Goal: Book appointment/travel/reservation

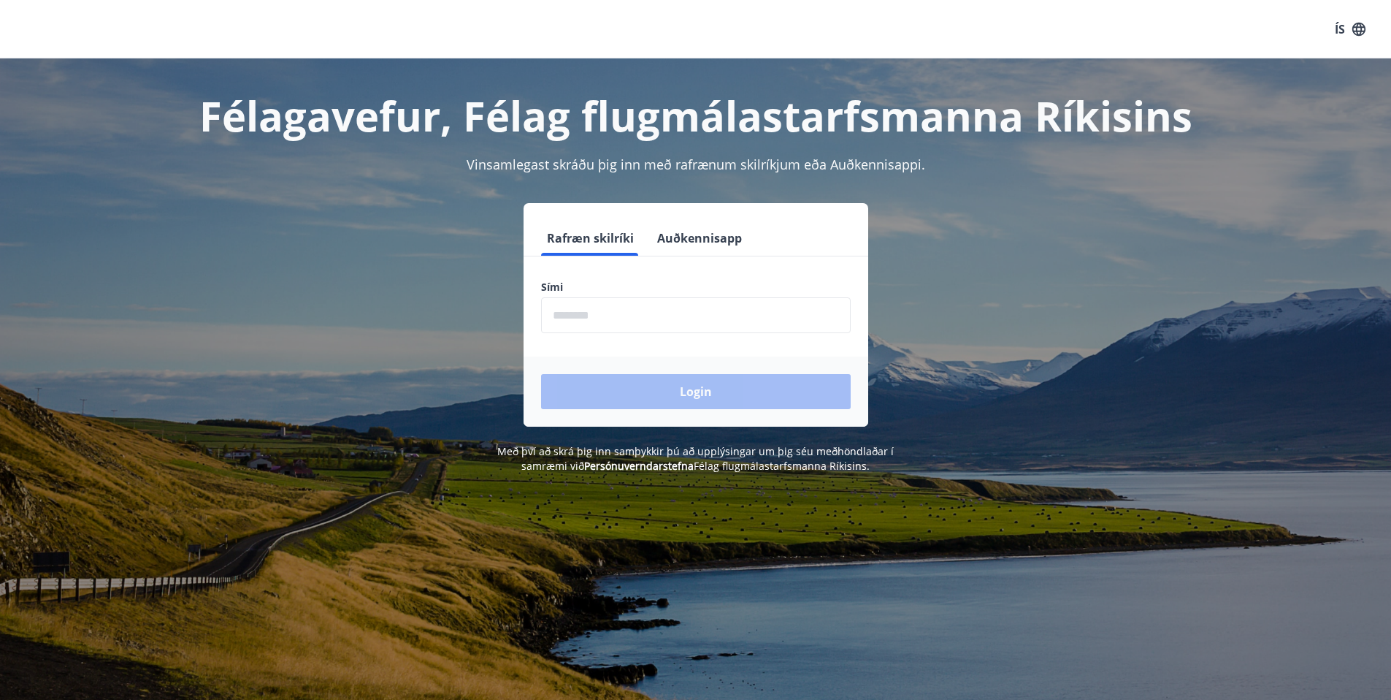
click at [653, 321] on input "phone" at bounding box center [696, 315] width 310 height 36
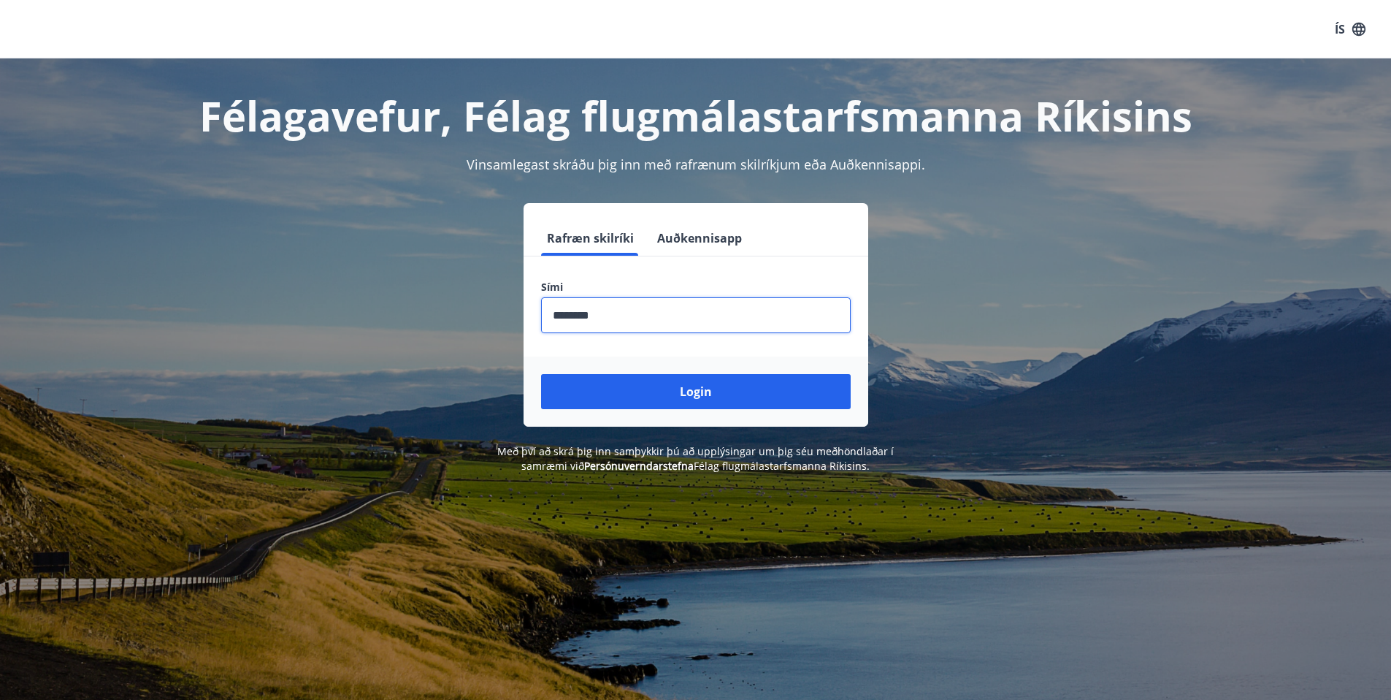
type input "********"
click at [541, 374] on button "Login" at bounding box center [696, 391] width 310 height 35
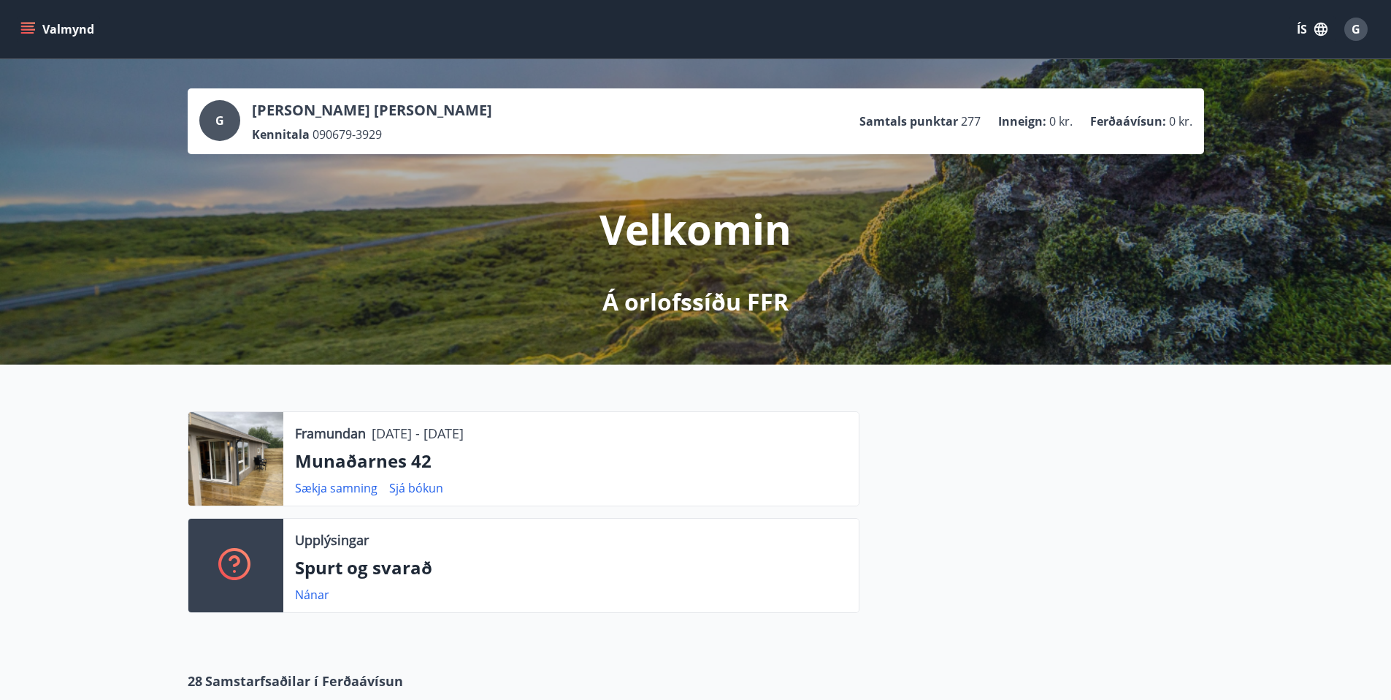
click at [26, 28] on icon "menu" at bounding box center [27, 29] width 15 height 15
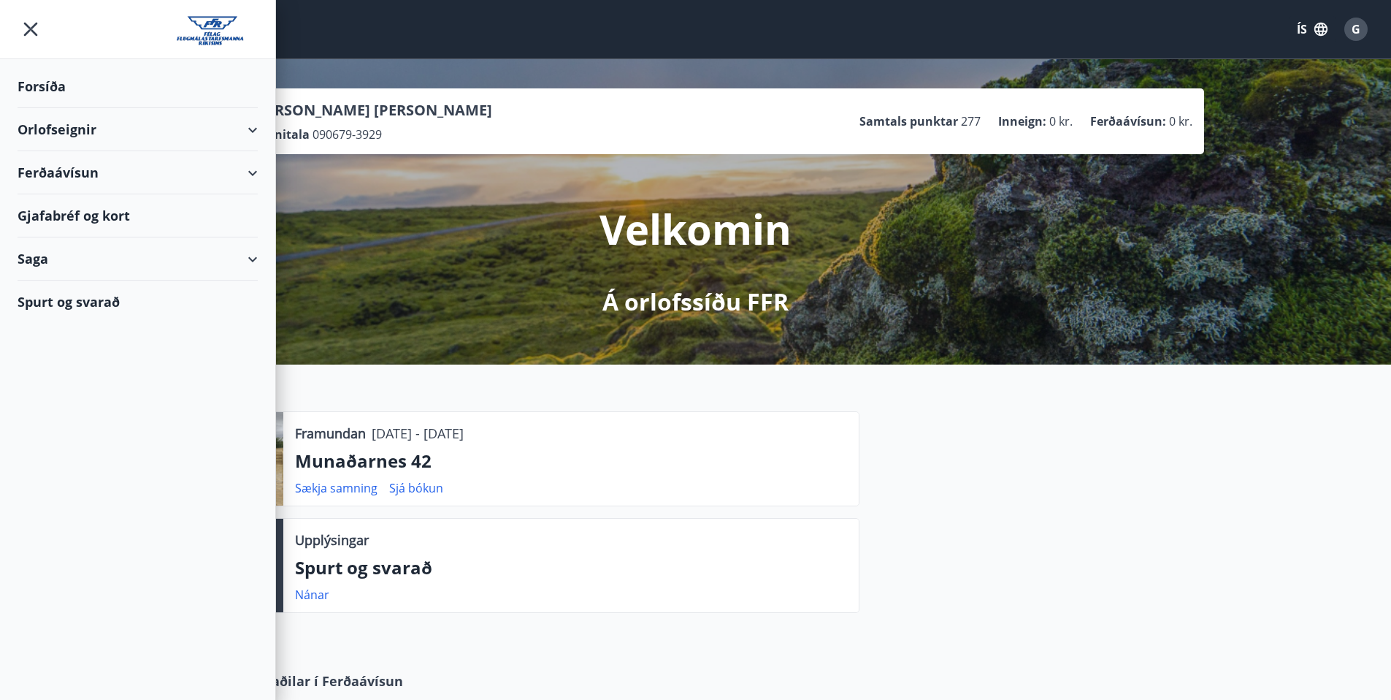
click at [56, 129] on div "Orlofseignir" at bounding box center [138, 129] width 240 height 43
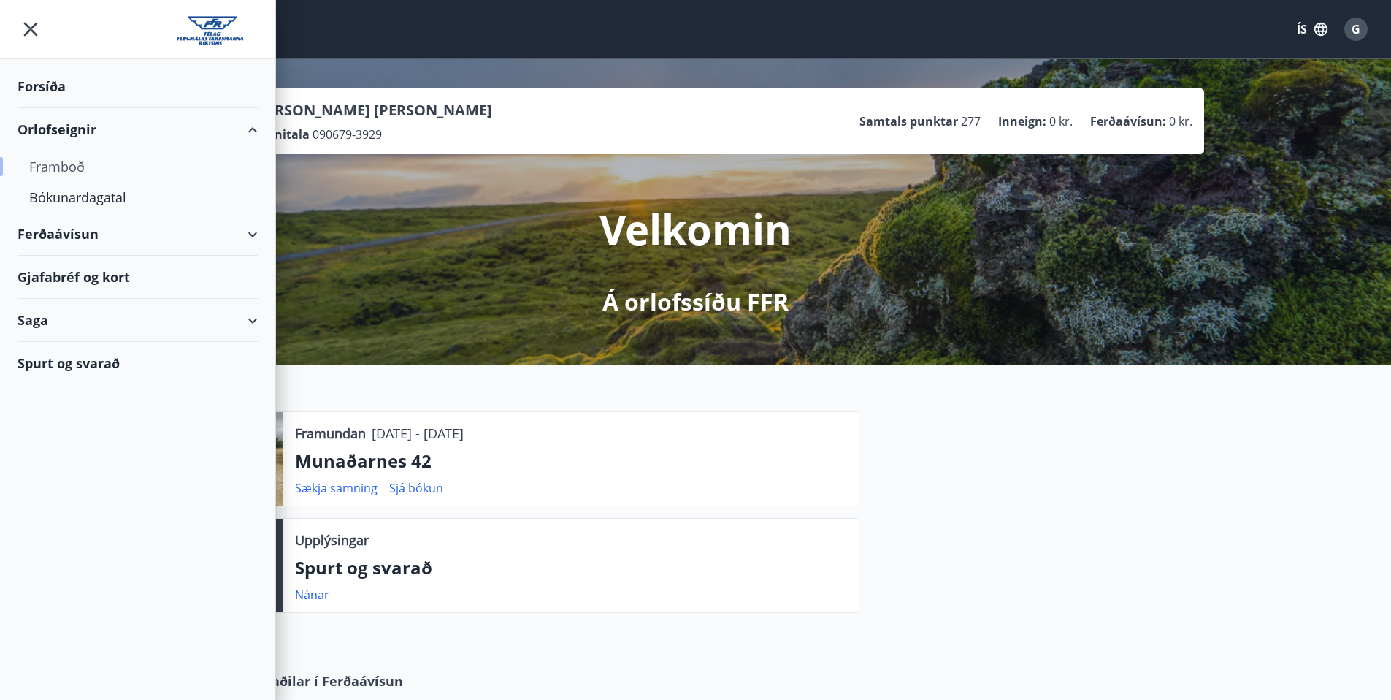
click at [58, 169] on div "Framboð" at bounding box center [137, 166] width 217 height 31
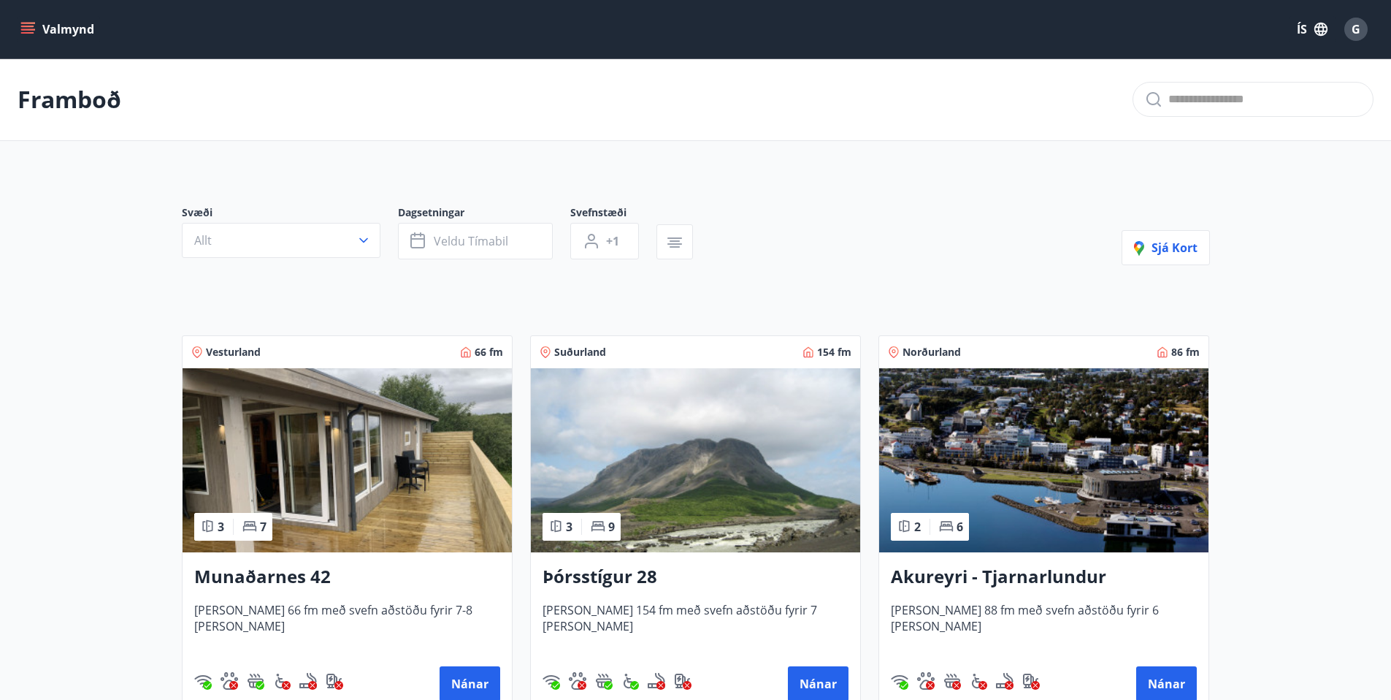
click at [724, 467] on img at bounding box center [695, 460] width 329 height 184
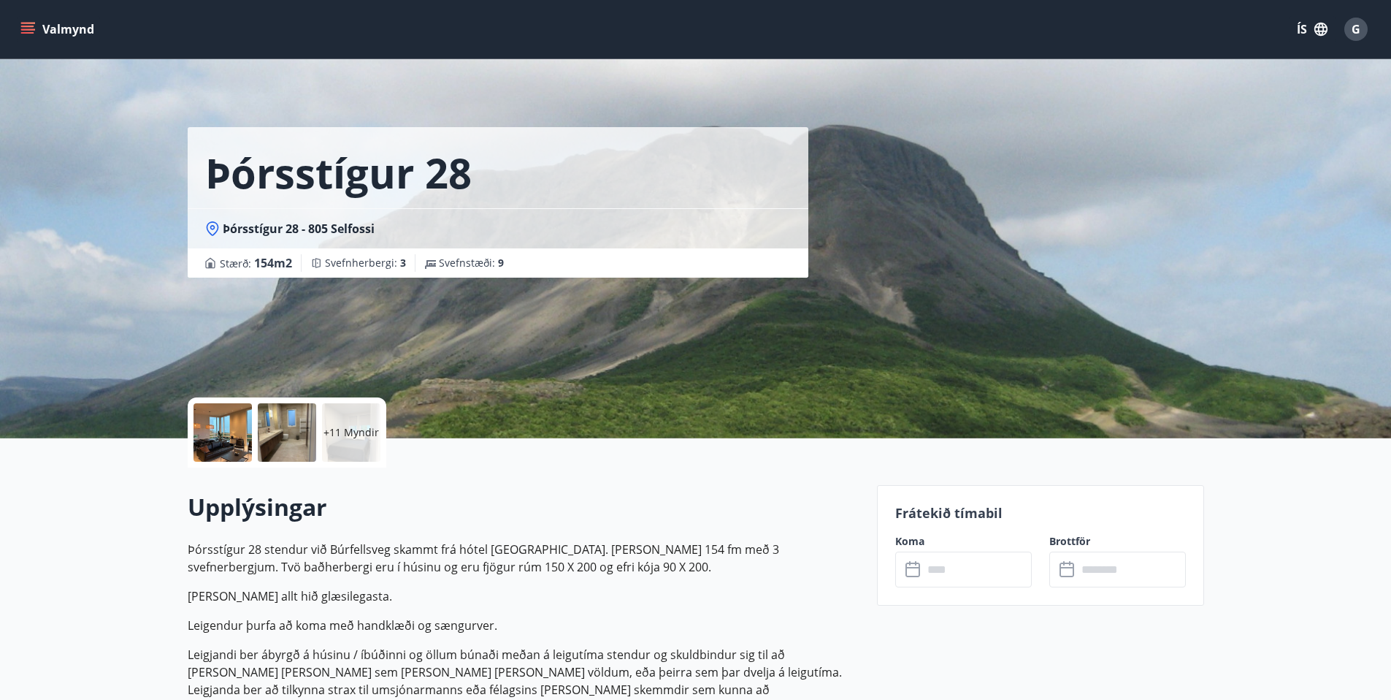
click at [949, 571] on input "text" at bounding box center [977, 569] width 109 height 36
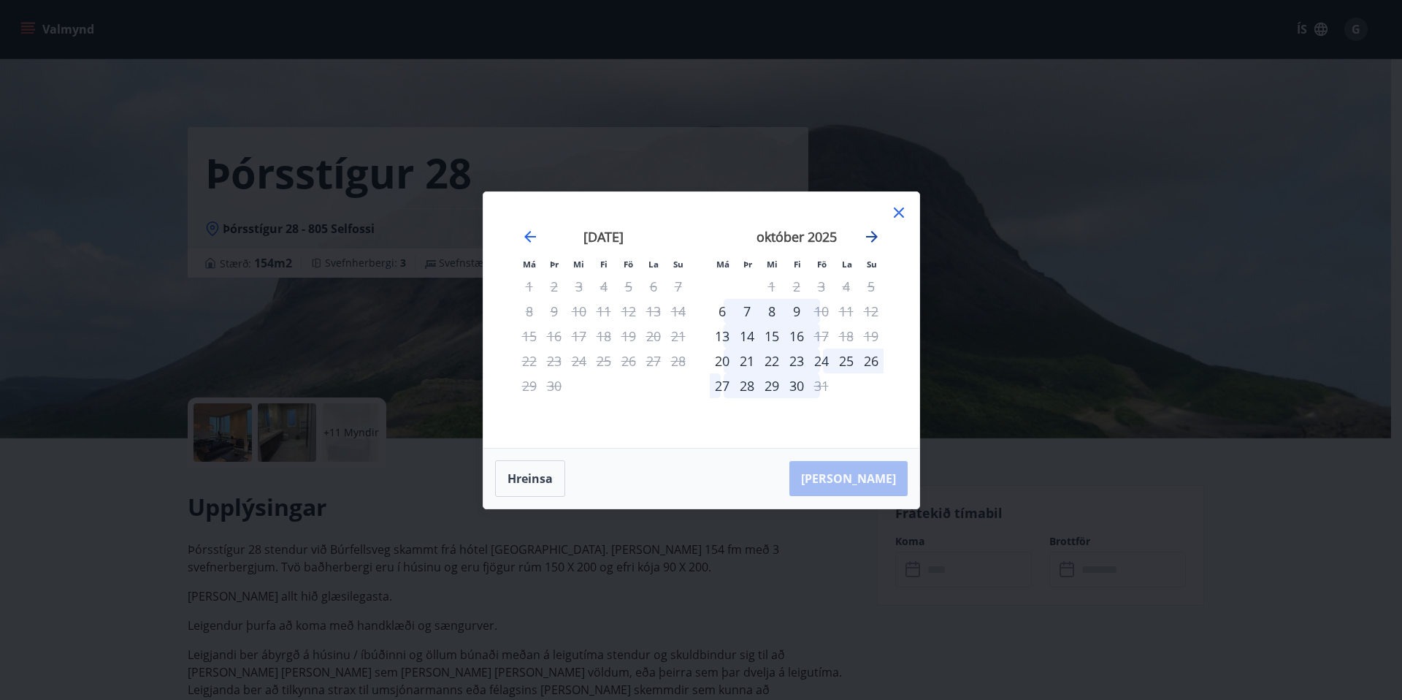
click at [874, 237] on icon "Move forward to switch to the next month." at bounding box center [872, 237] width 12 height 12
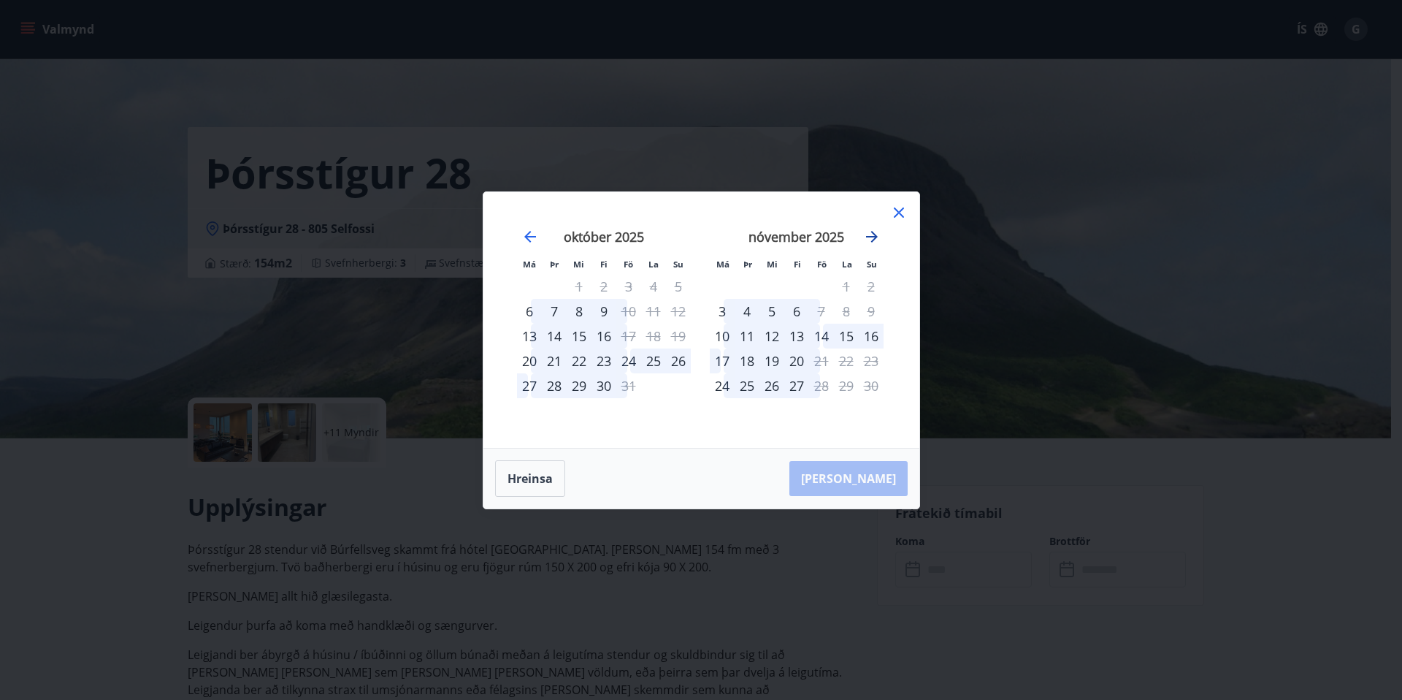
click at [874, 237] on icon "Move forward to switch to the next month." at bounding box center [872, 237] width 12 height 12
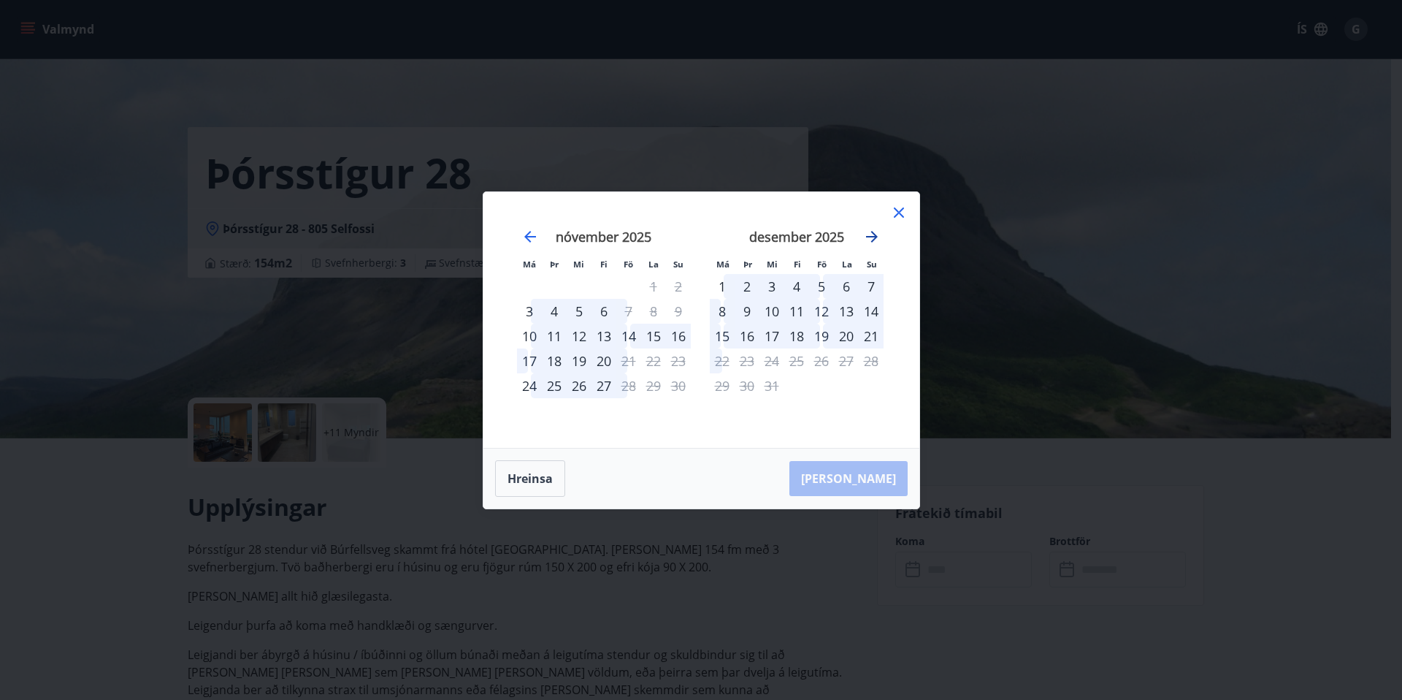
click at [874, 237] on icon "Move forward to switch to the next month." at bounding box center [872, 237] width 12 height 12
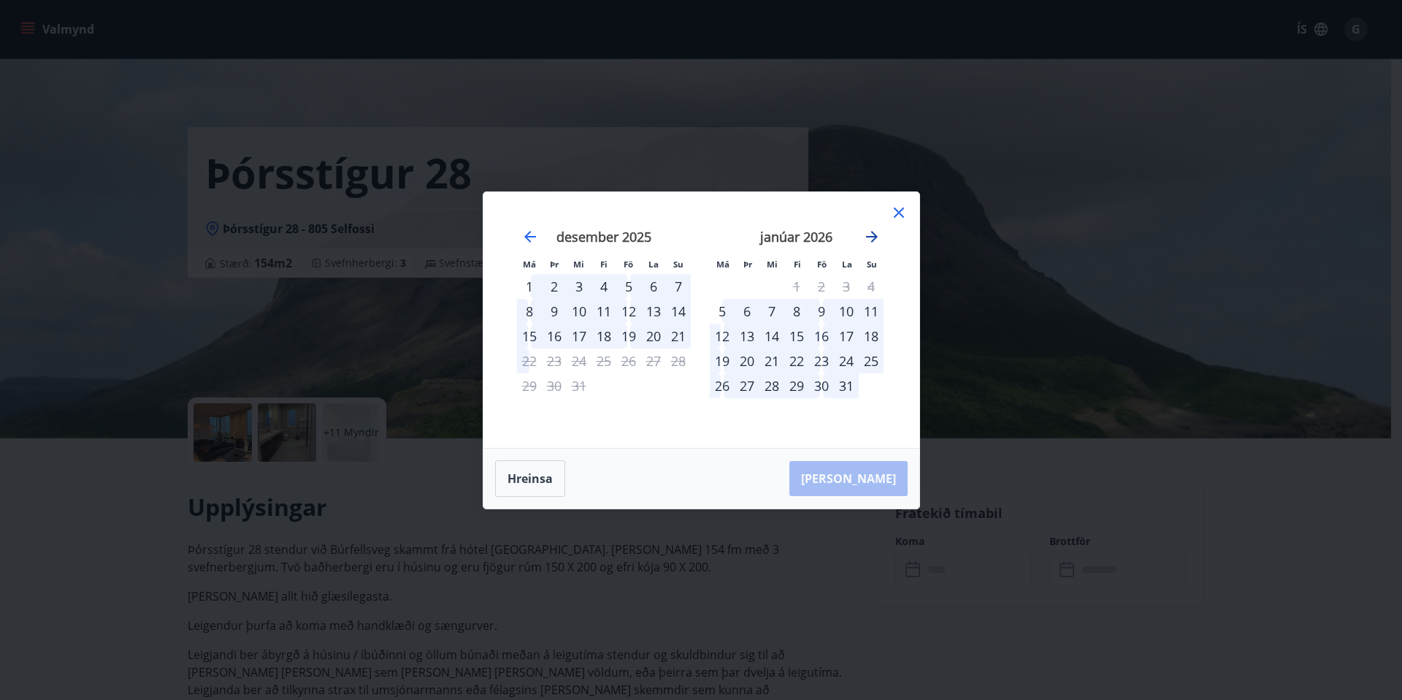
click at [874, 237] on icon "Move forward to switch to the next month." at bounding box center [872, 237] width 12 height 12
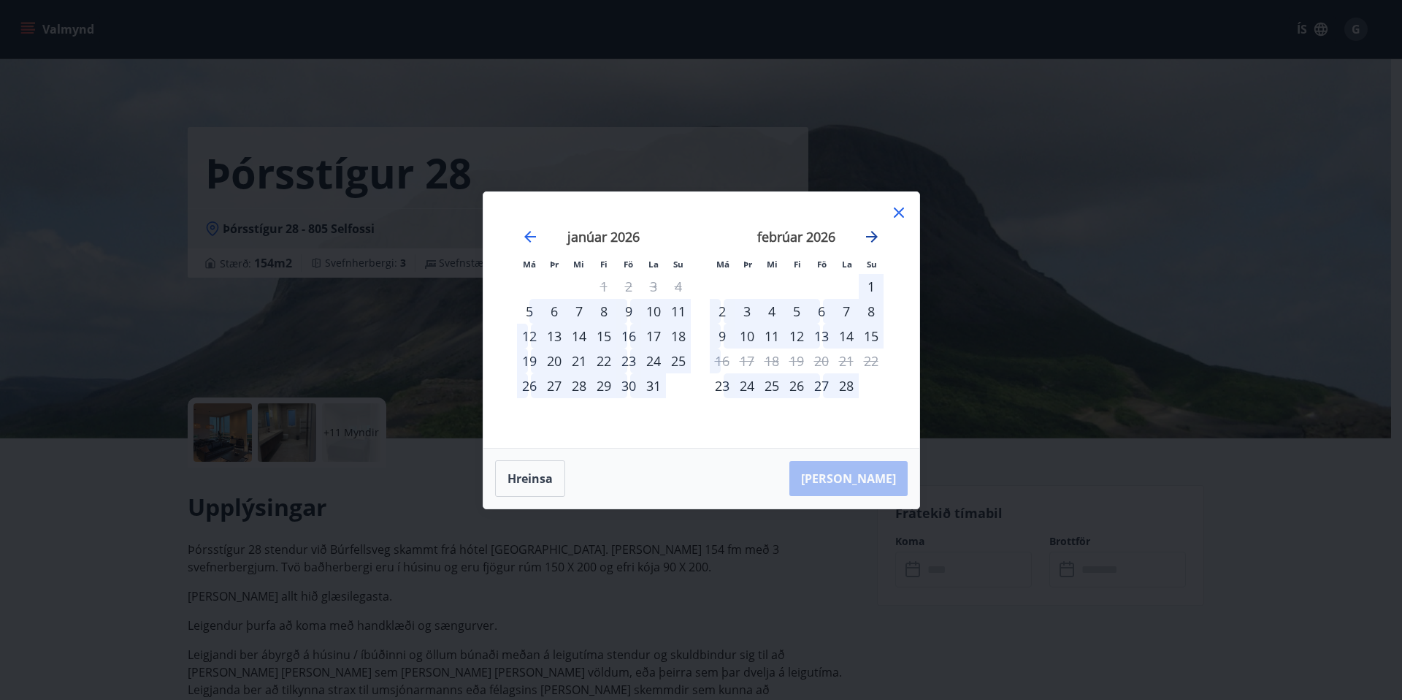
click at [875, 234] on icon "Move forward to switch to the next month." at bounding box center [872, 237] width 12 height 12
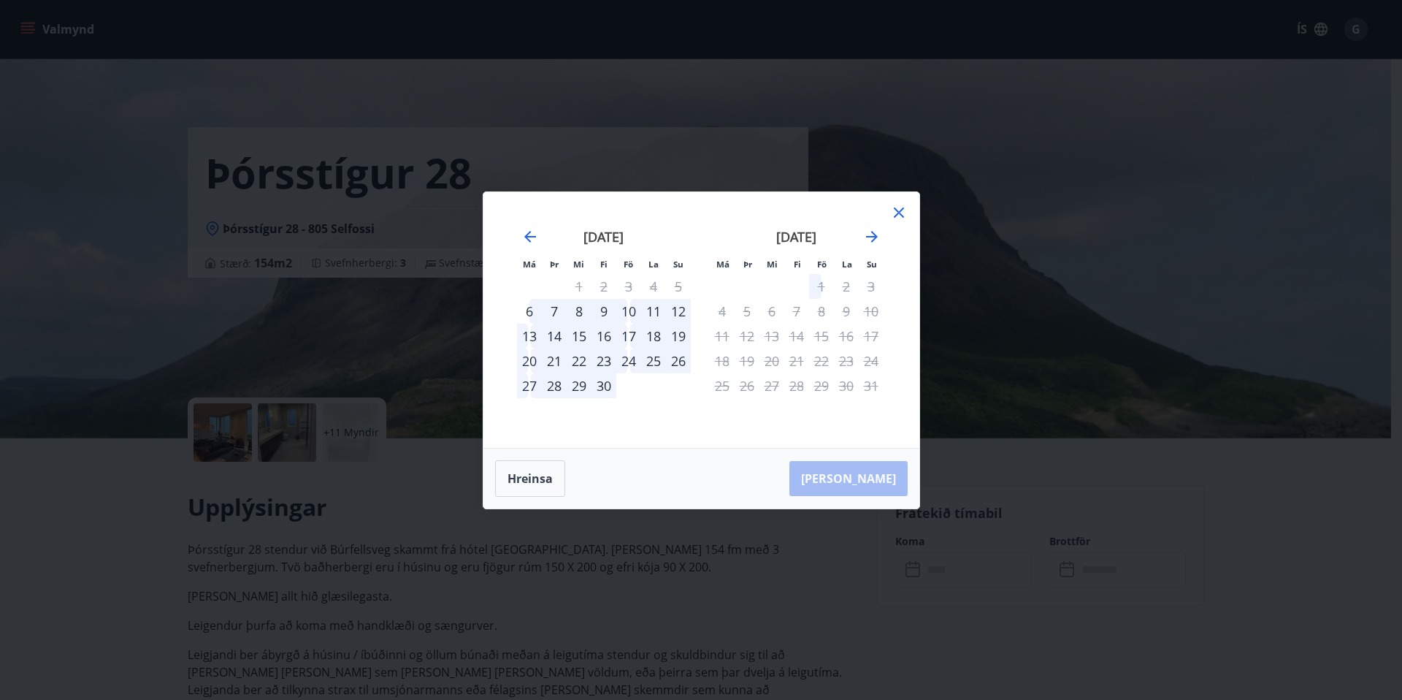
click at [900, 213] on icon at bounding box center [899, 212] width 10 height 10
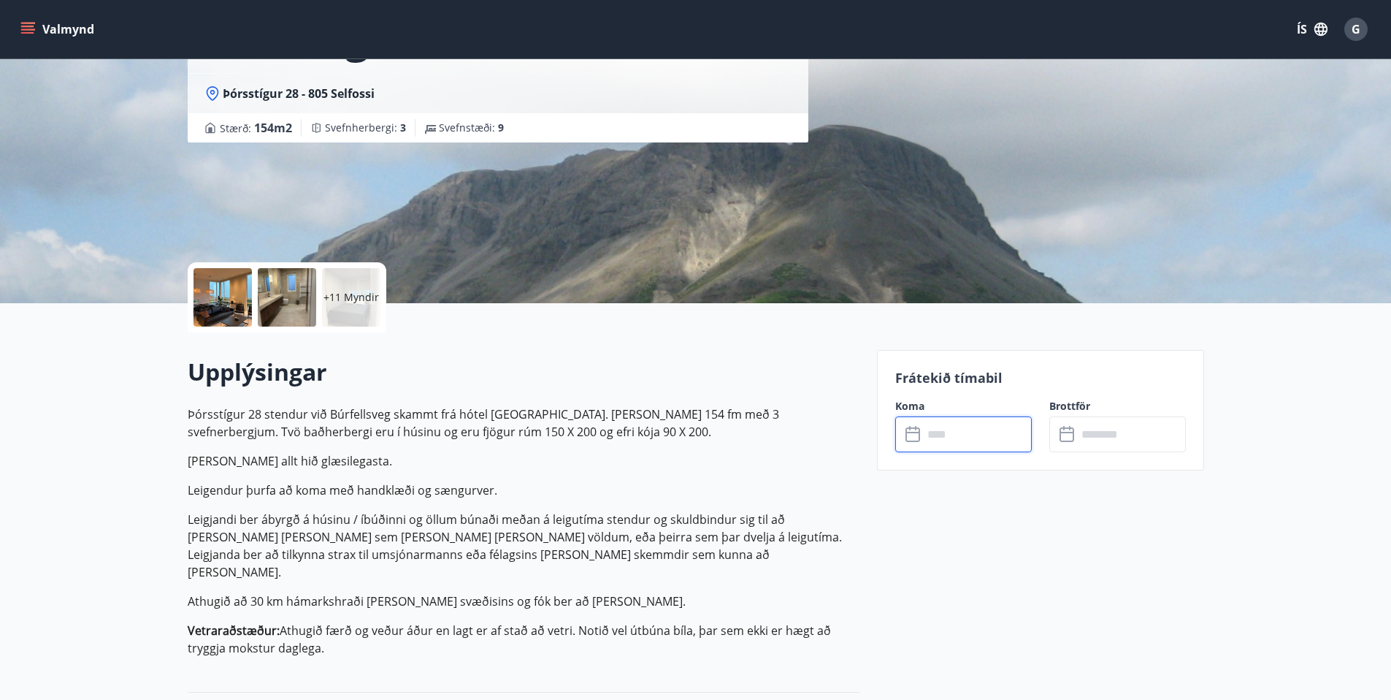
scroll to position [151, 0]
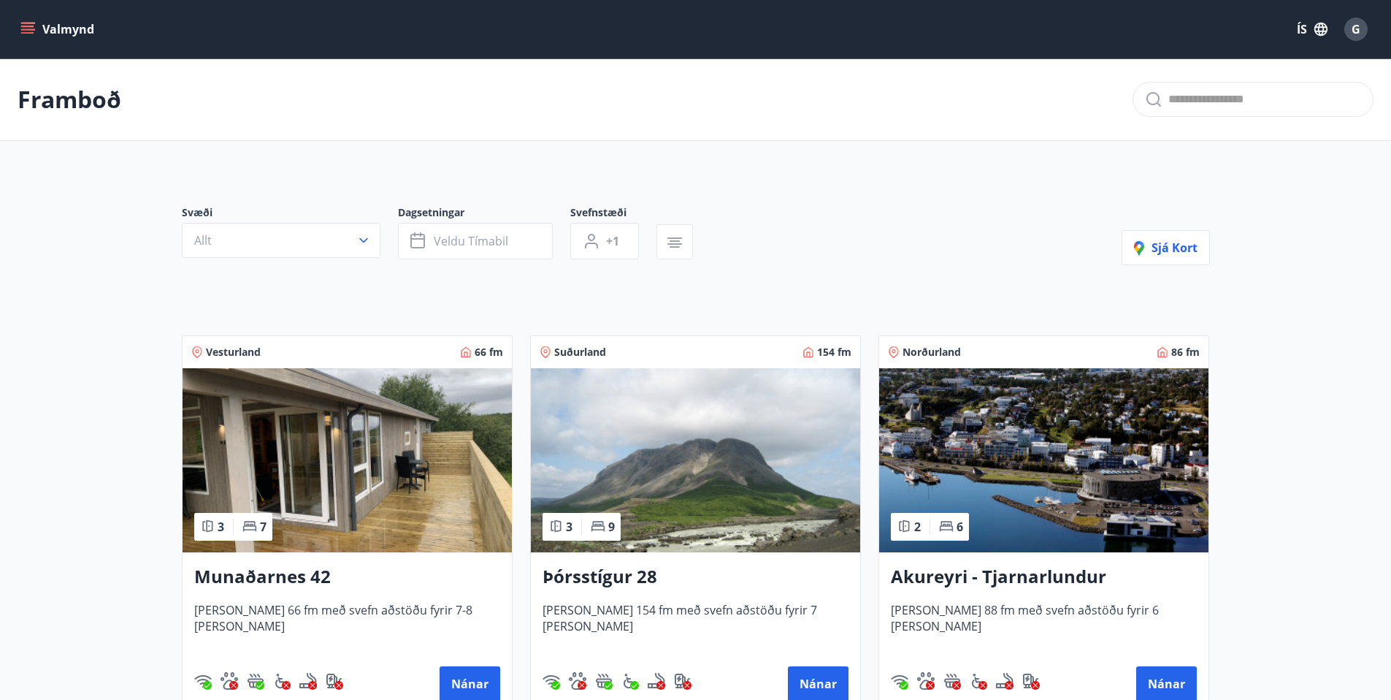
click at [380, 453] on img at bounding box center [347, 460] width 329 height 184
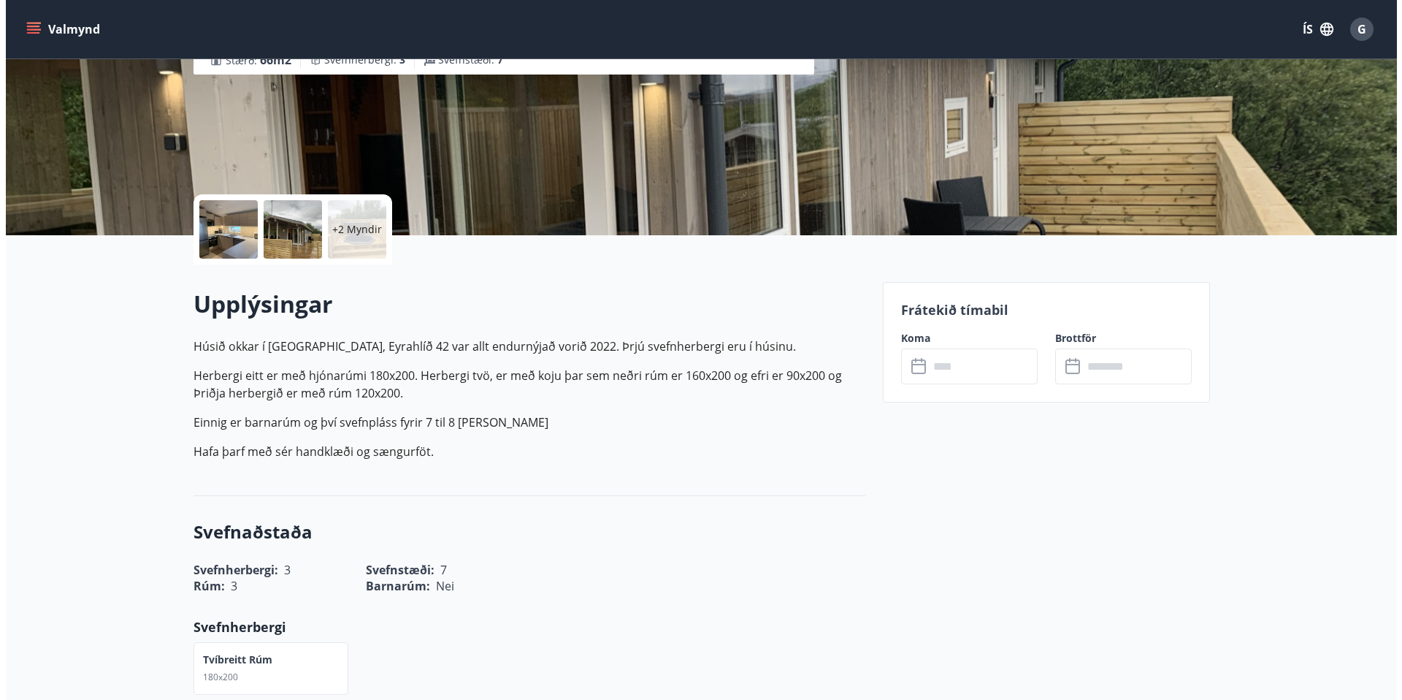
scroll to position [210, 0]
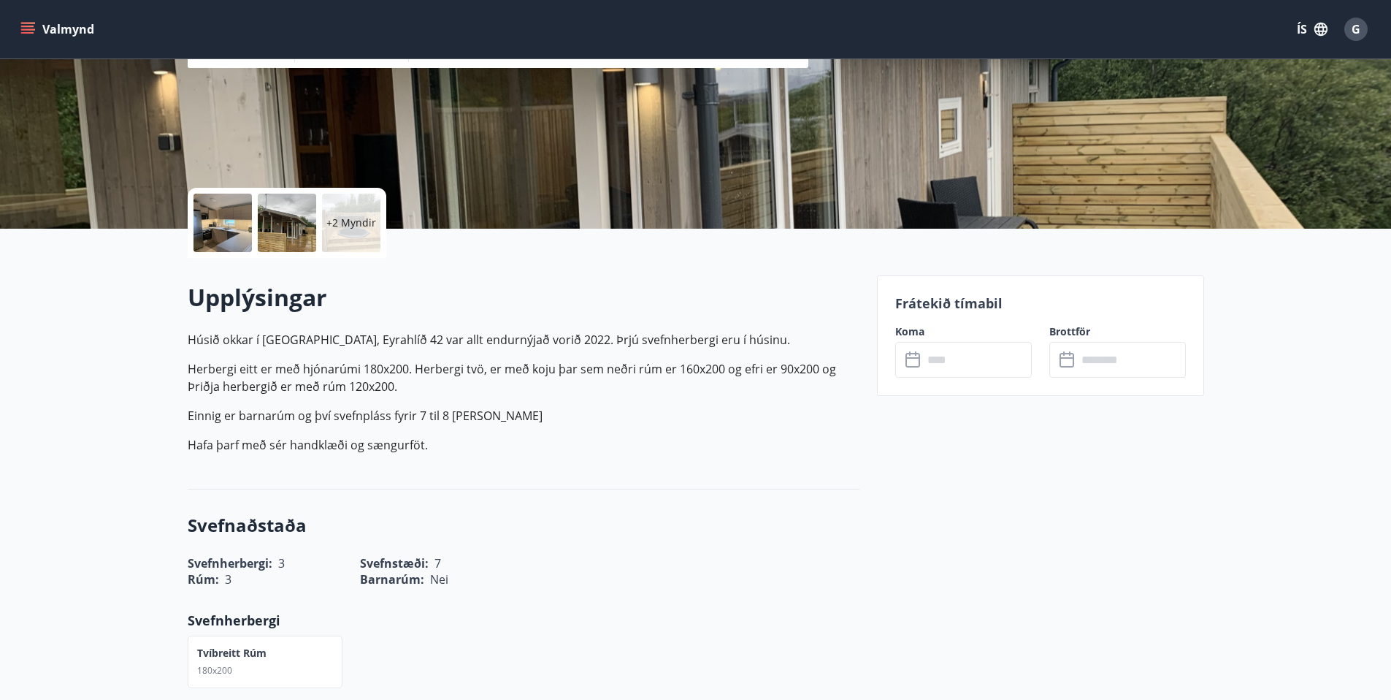
click at [945, 360] on input "text" at bounding box center [977, 360] width 109 height 36
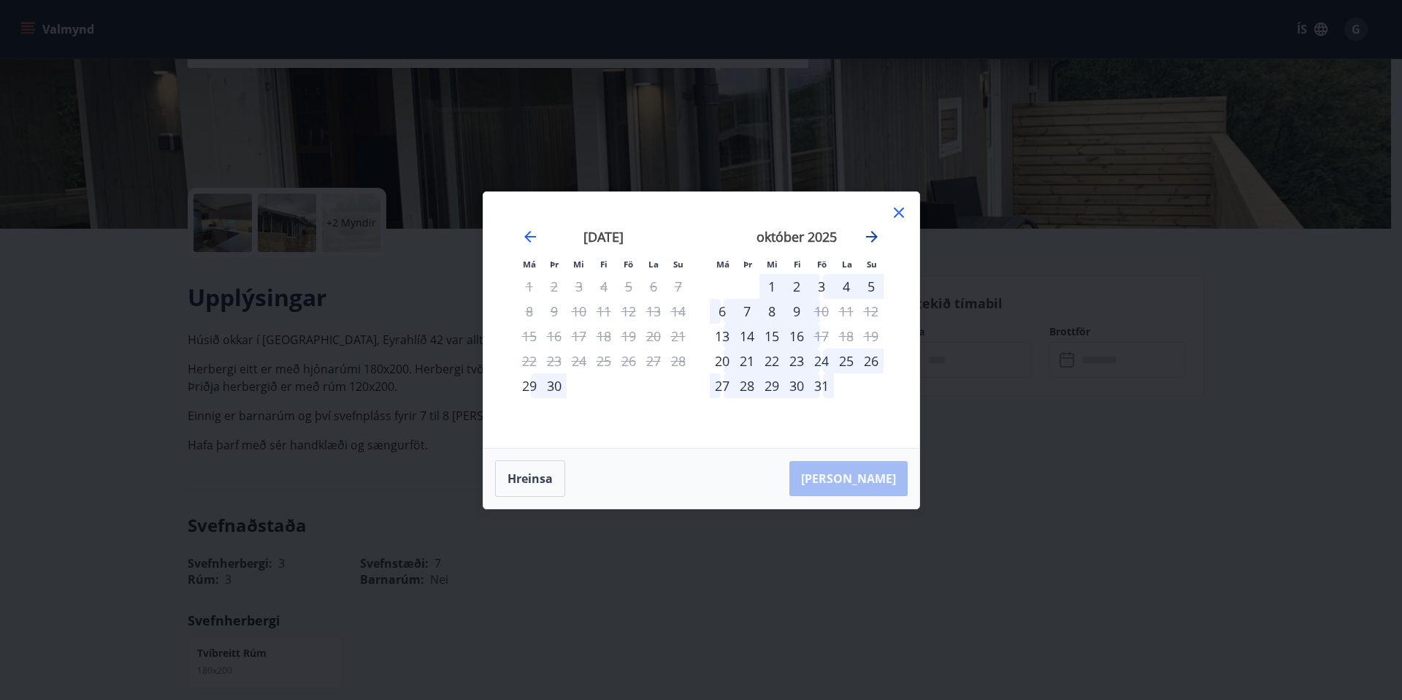
click at [873, 236] on icon "Move forward to switch to the next month." at bounding box center [872, 237] width 12 height 12
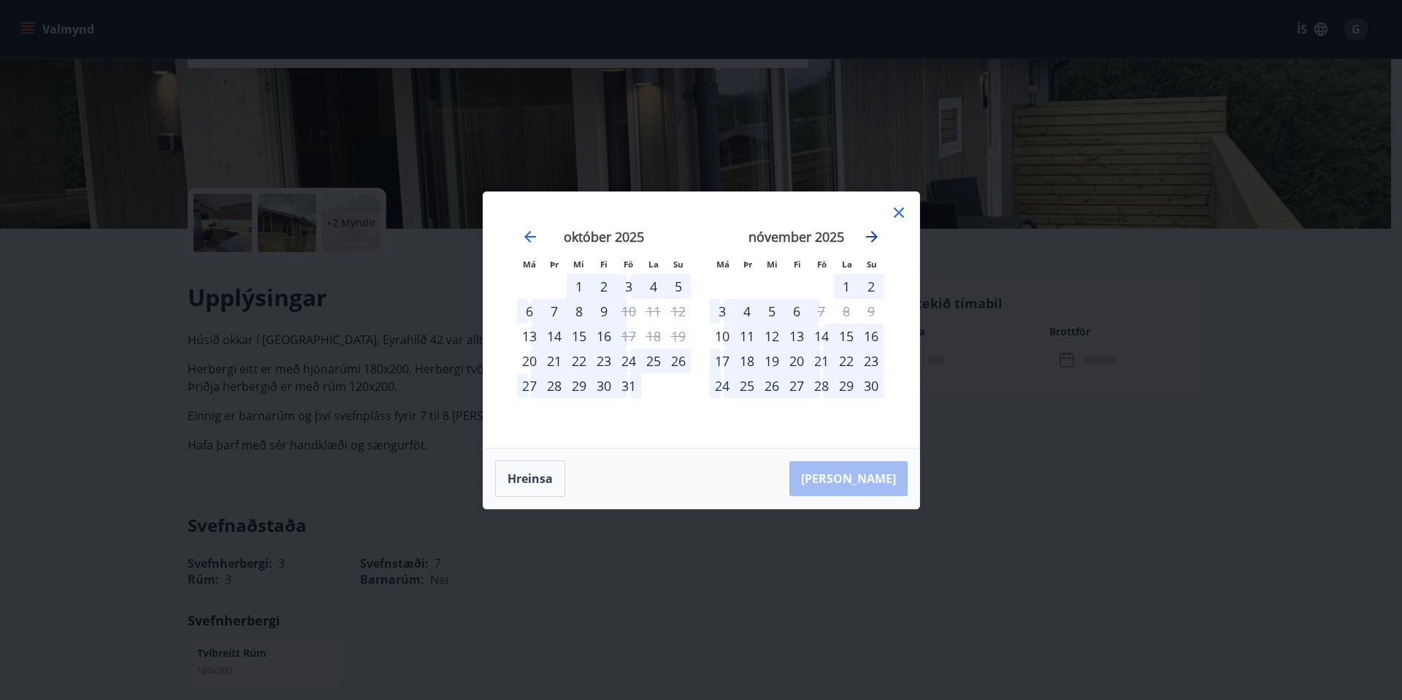
click at [871, 236] on icon "Move forward to switch to the next month." at bounding box center [872, 237] width 12 height 12
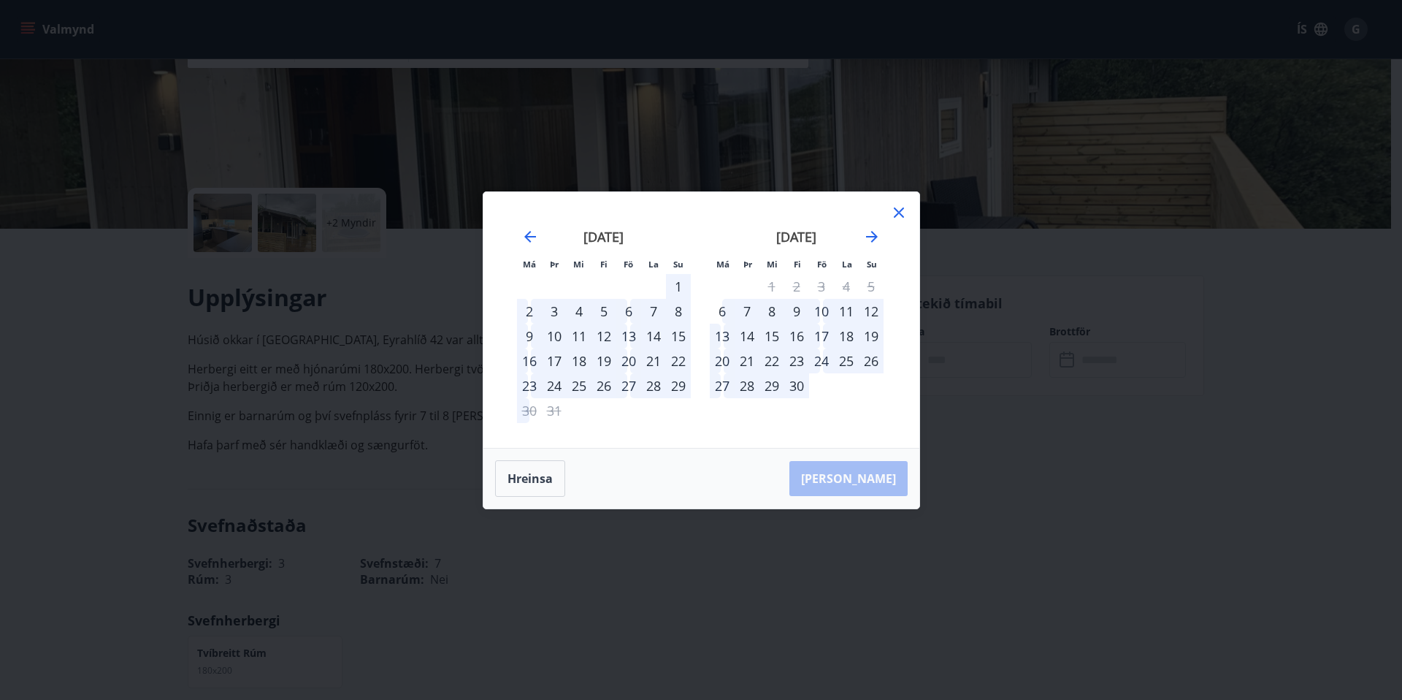
click at [903, 213] on icon at bounding box center [899, 213] width 18 height 18
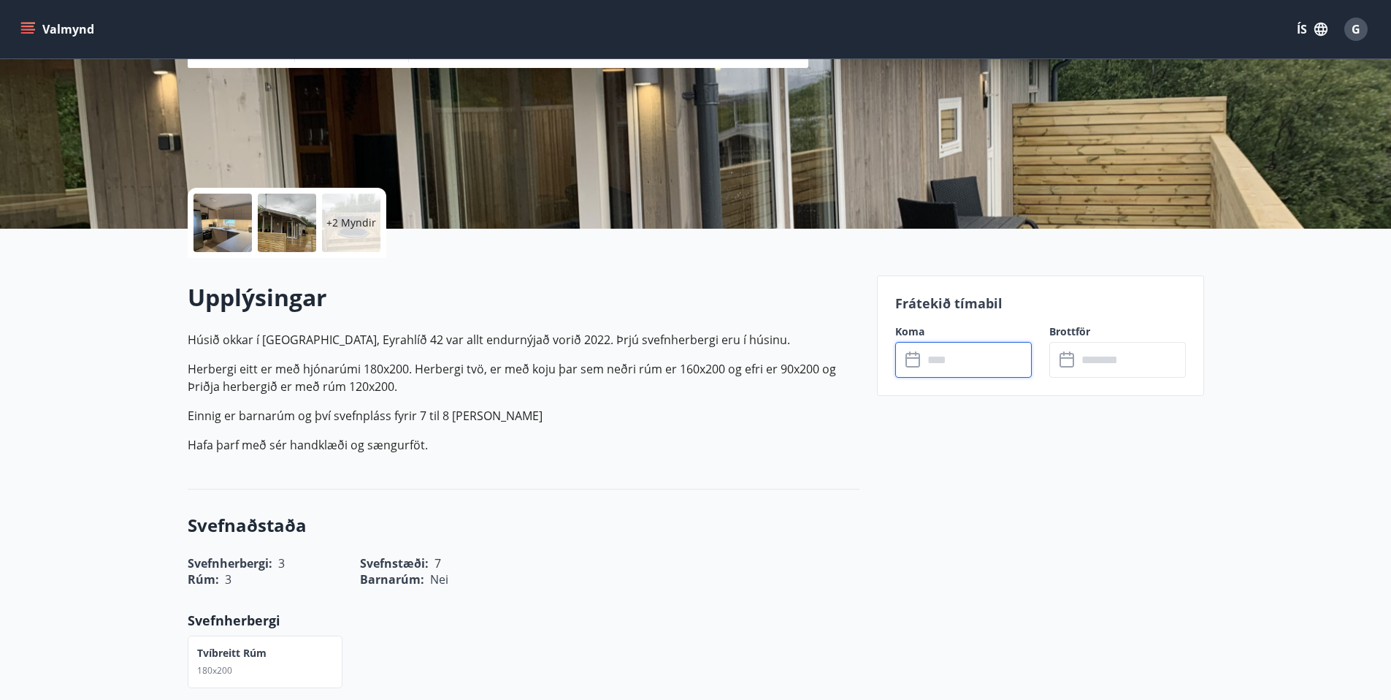
click at [220, 234] on div at bounding box center [223, 223] width 58 height 58
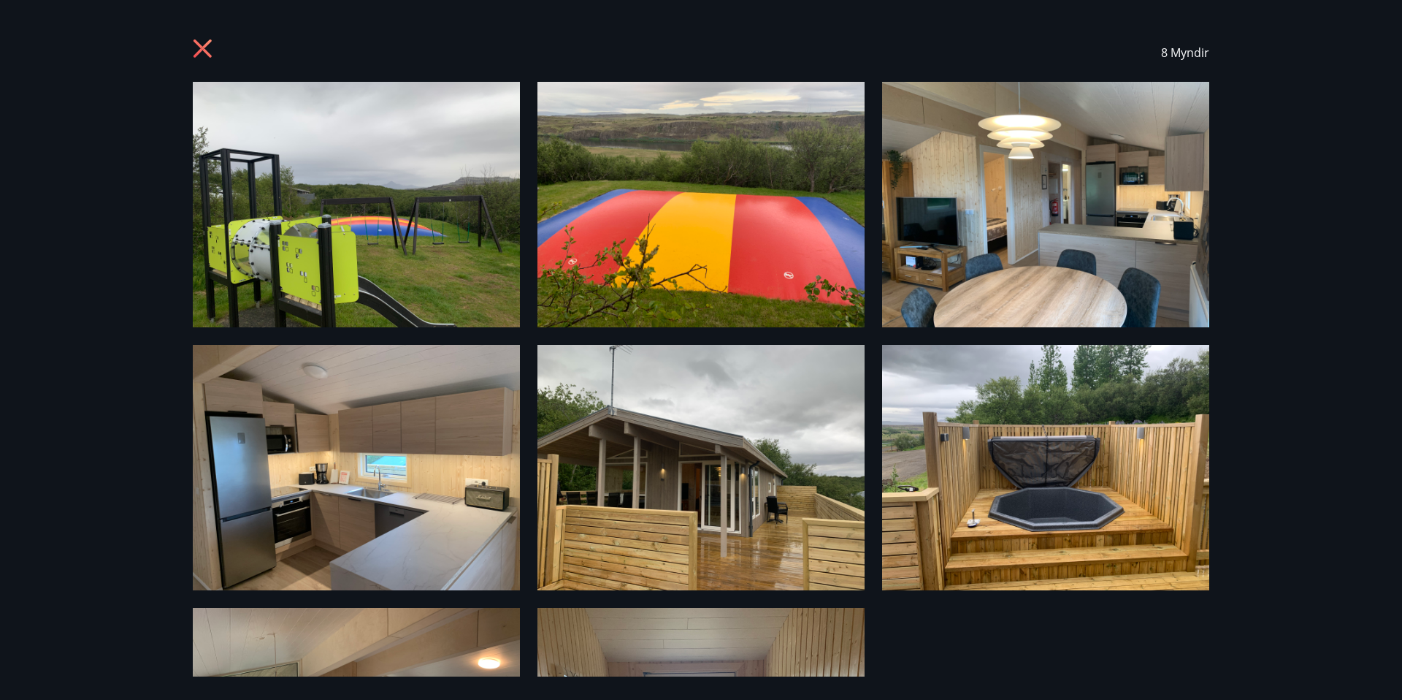
click at [364, 229] on img at bounding box center [356, 204] width 327 height 245
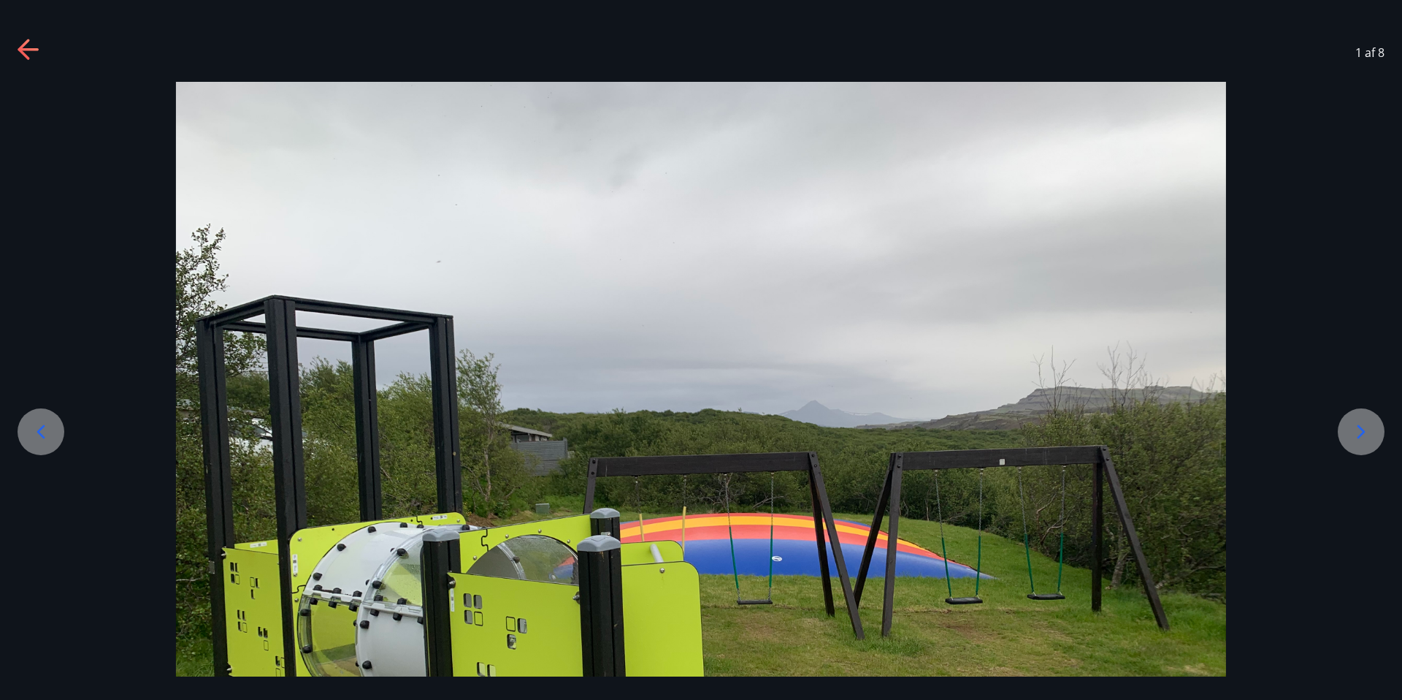
click at [1361, 431] on icon at bounding box center [1361, 431] width 23 height 23
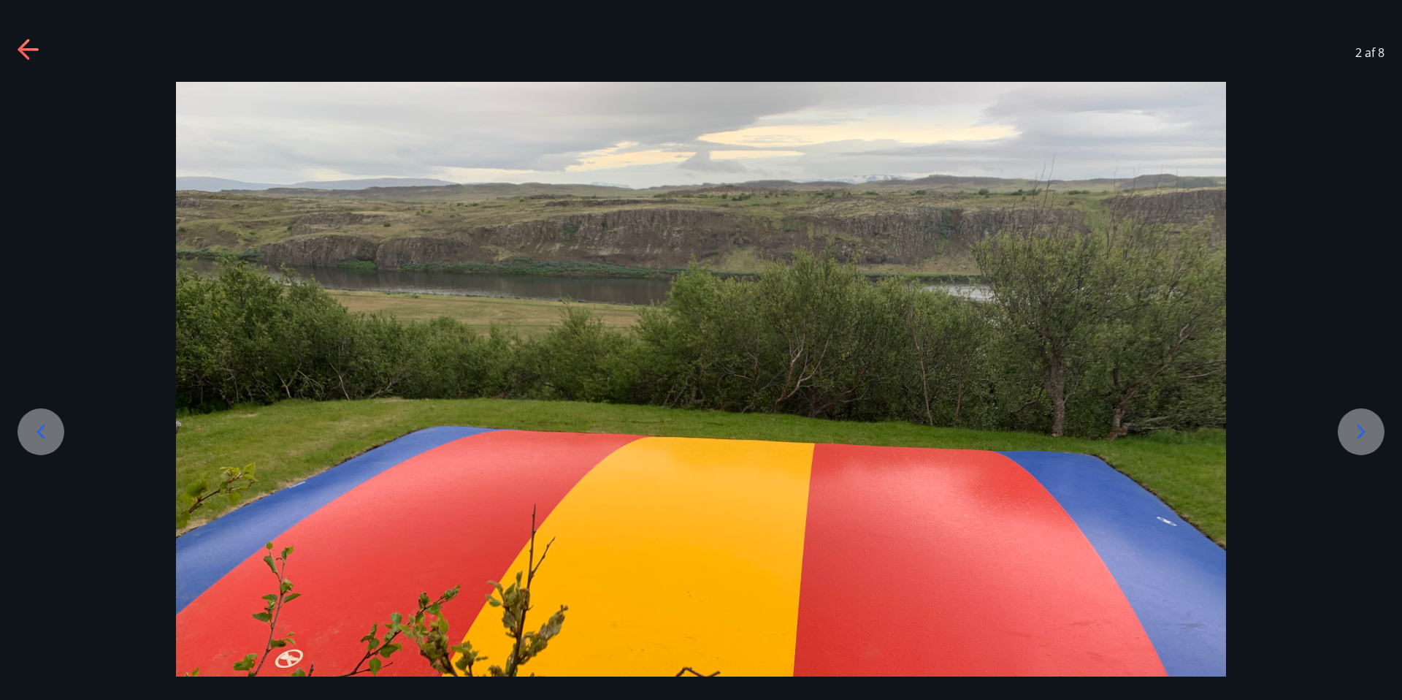
click at [45, 428] on icon at bounding box center [40, 431] width 23 height 23
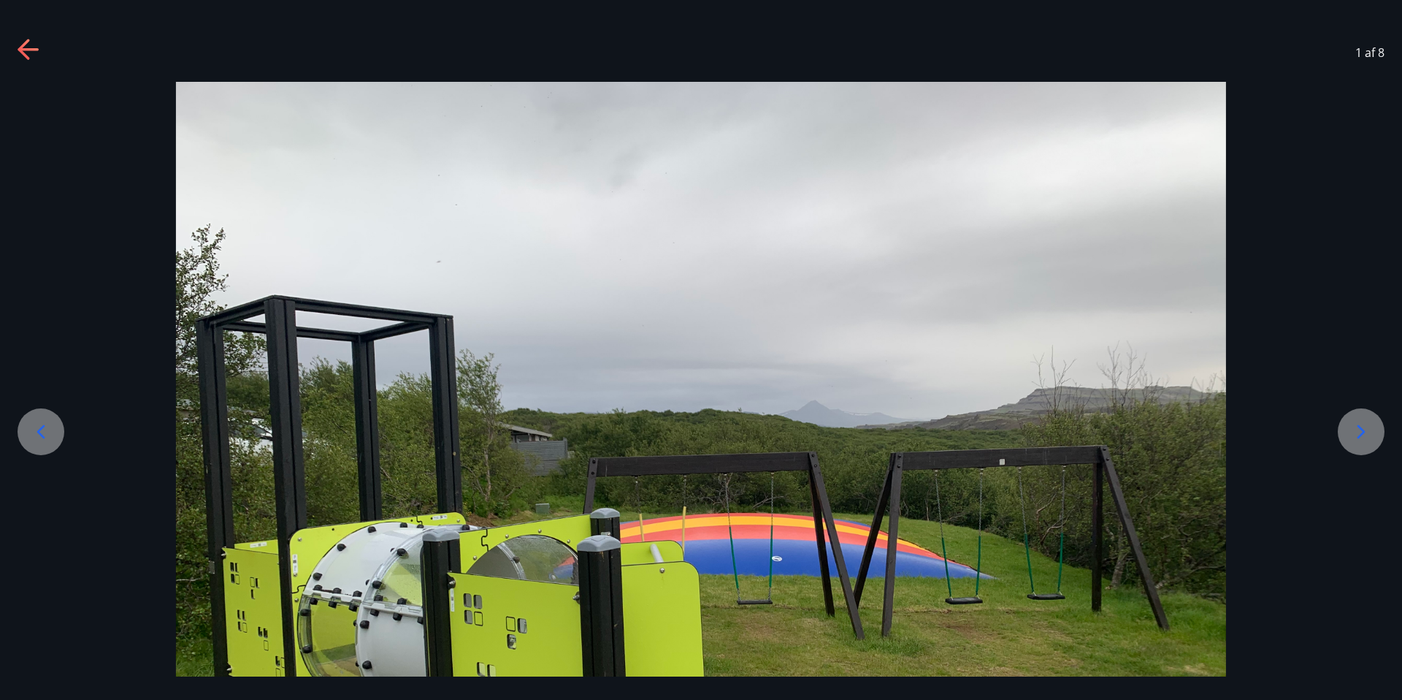
click at [1360, 429] on icon at bounding box center [1361, 431] width 23 height 23
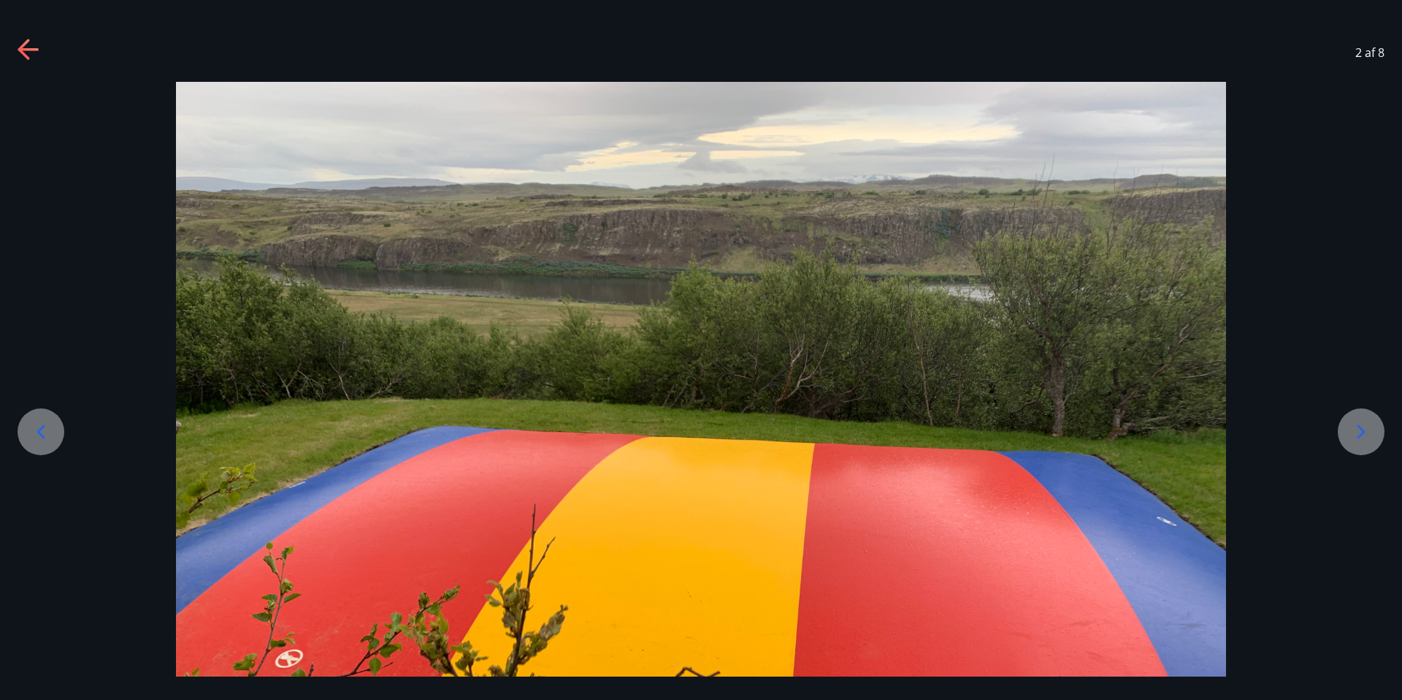
click at [1360, 429] on icon at bounding box center [1361, 431] width 23 height 23
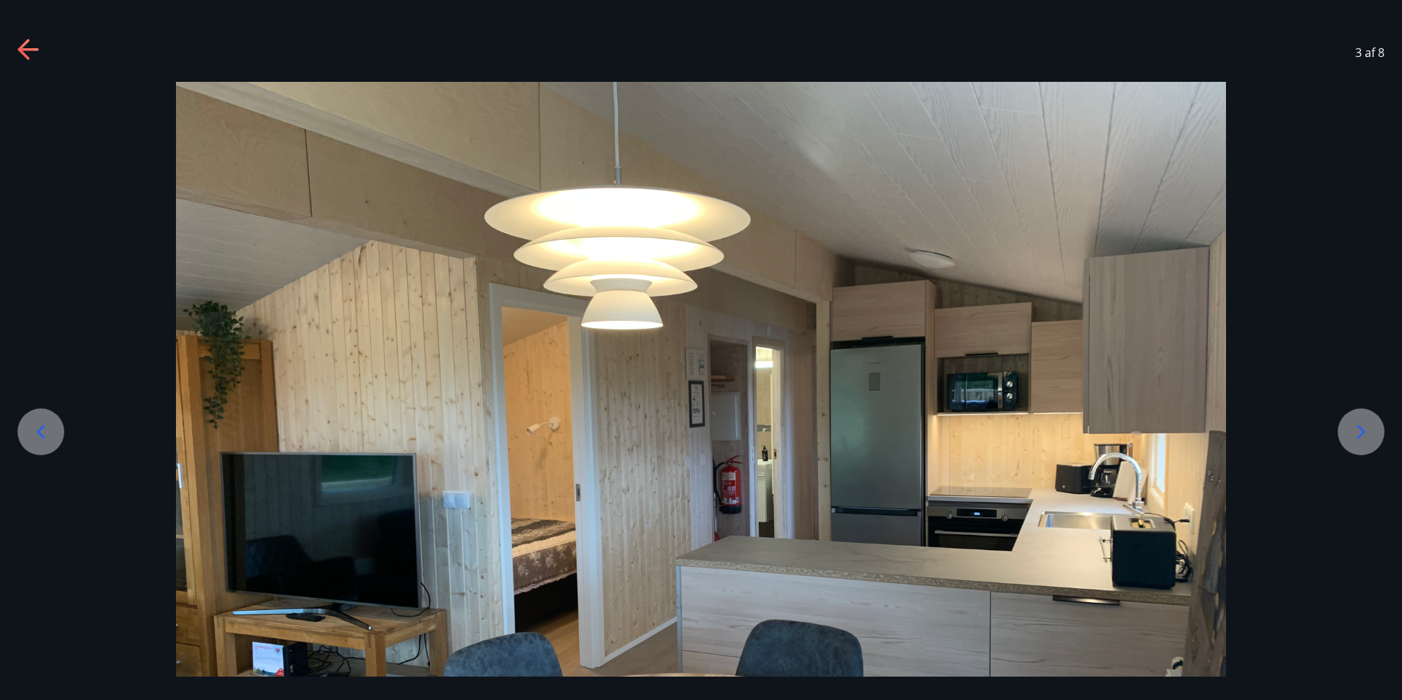
click at [1361, 429] on icon at bounding box center [1362, 432] width 8 height 14
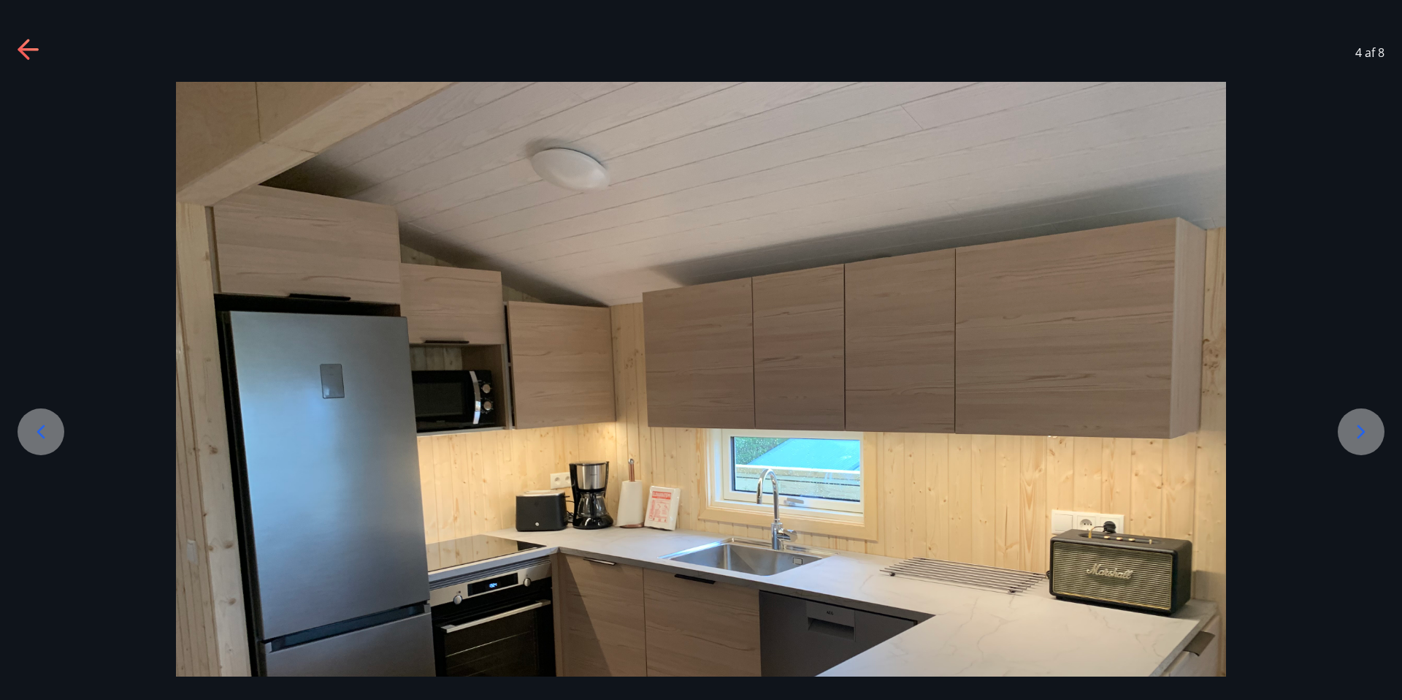
click at [1361, 429] on icon at bounding box center [1362, 432] width 8 height 14
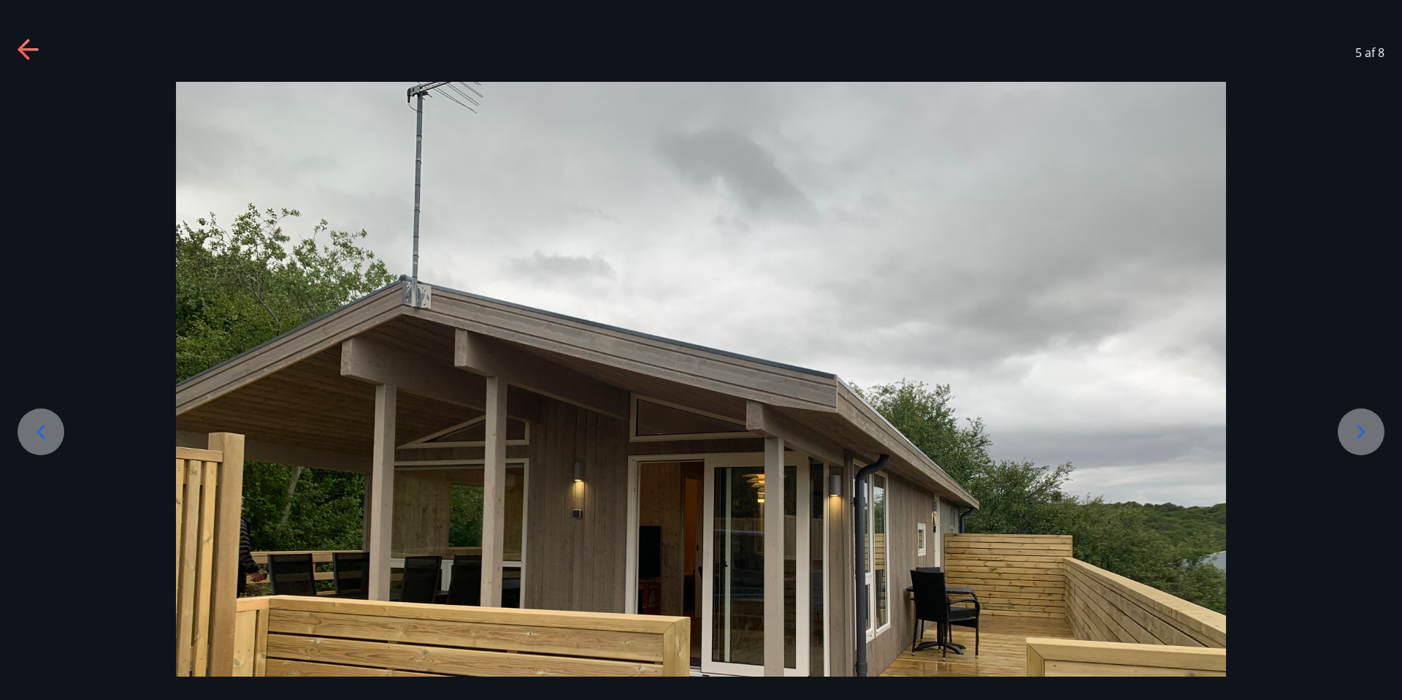
click at [1361, 429] on icon at bounding box center [1362, 432] width 8 height 14
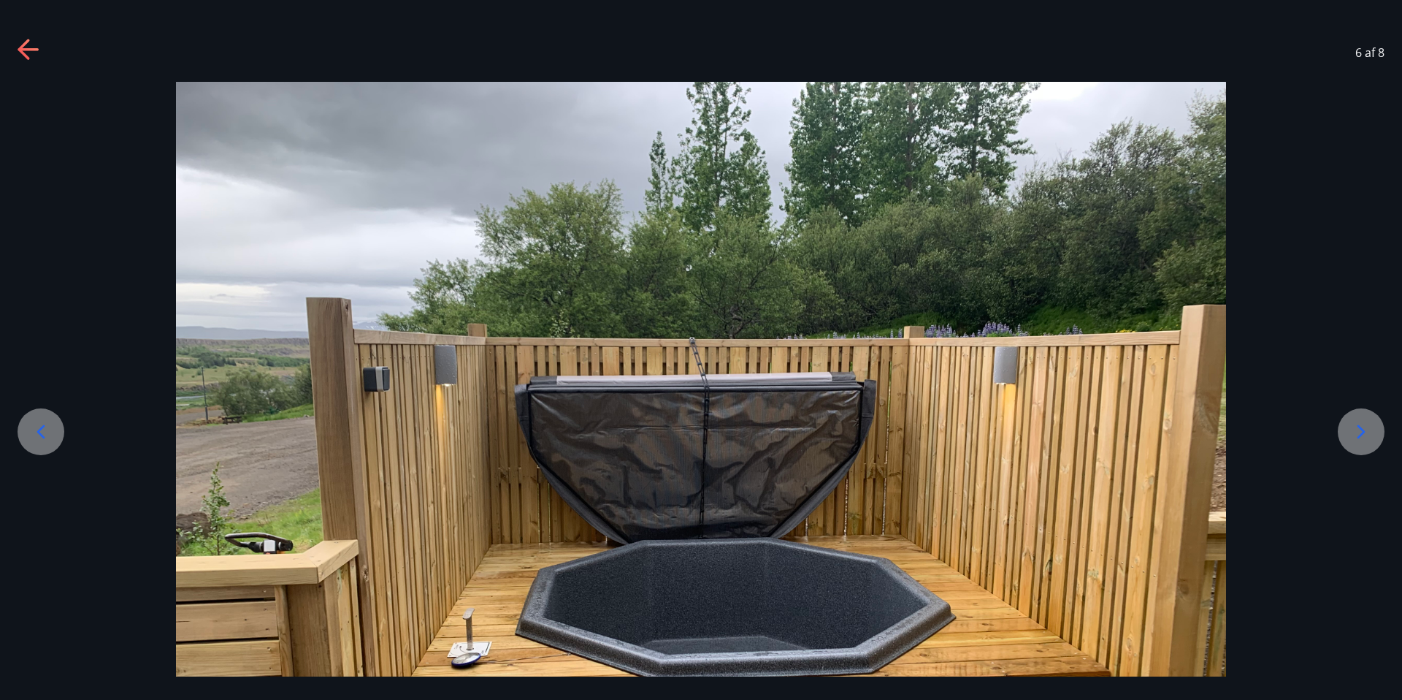
click at [1361, 428] on icon at bounding box center [1362, 432] width 8 height 14
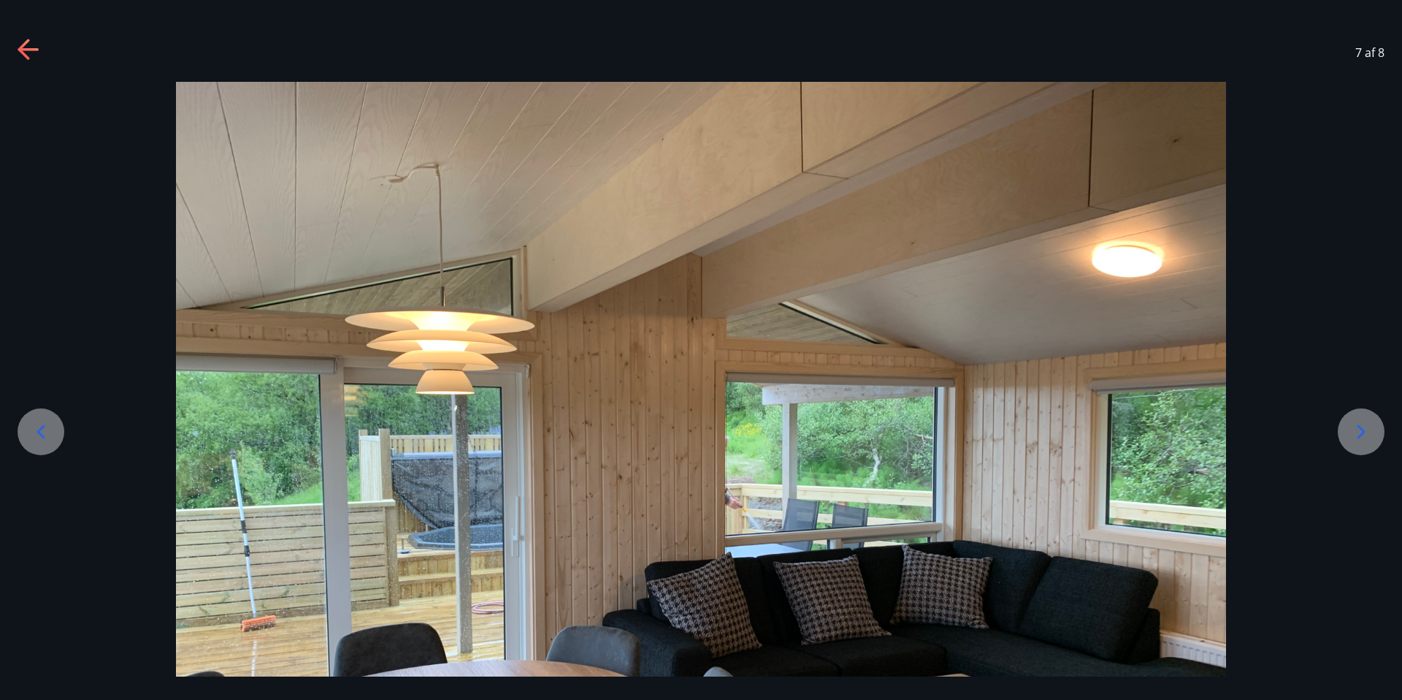
click at [1361, 428] on icon at bounding box center [1362, 432] width 8 height 14
